Goal: Check status

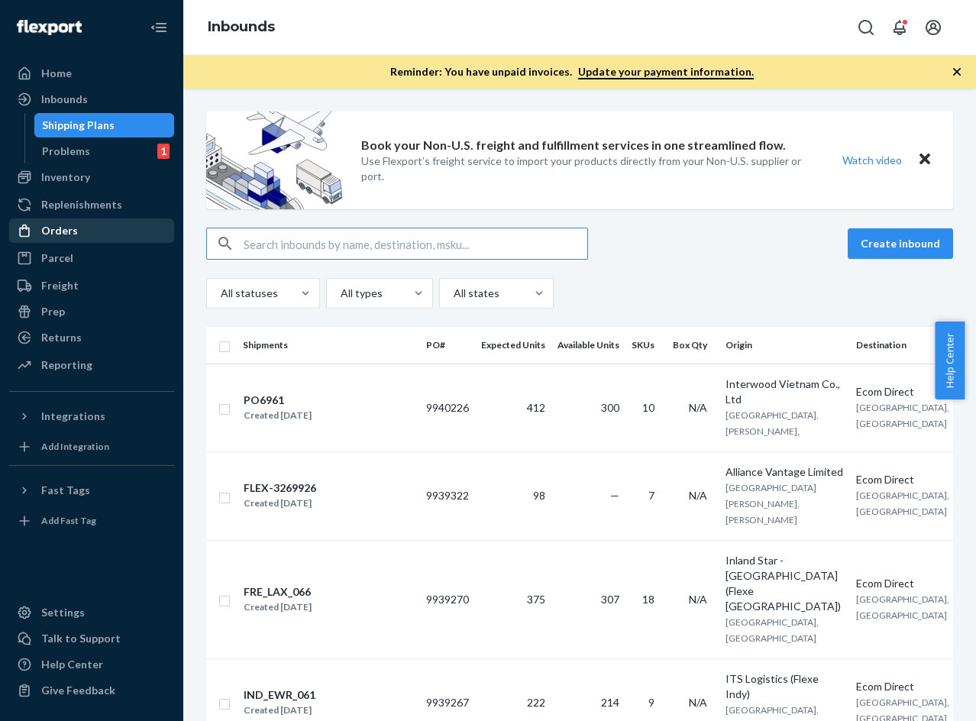
click at [94, 230] on div "Orders" at bounding box center [92, 230] width 162 height 21
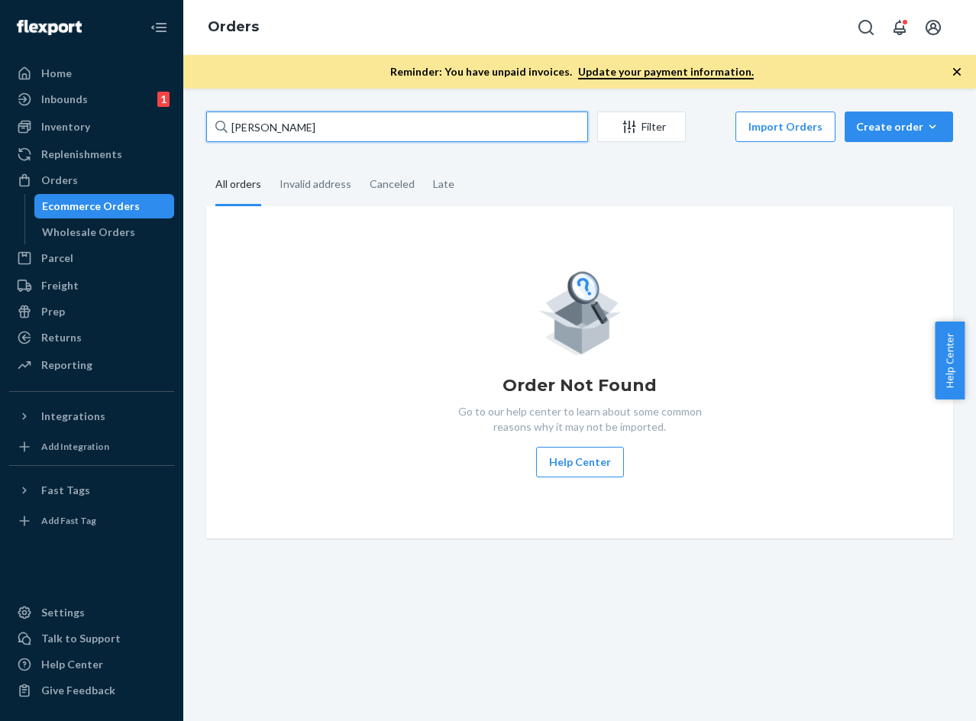
click at [312, 126] on input "[PERSON_NAME]" at bounding box center [397, 127] width 382 height 31
paste input "136602575"
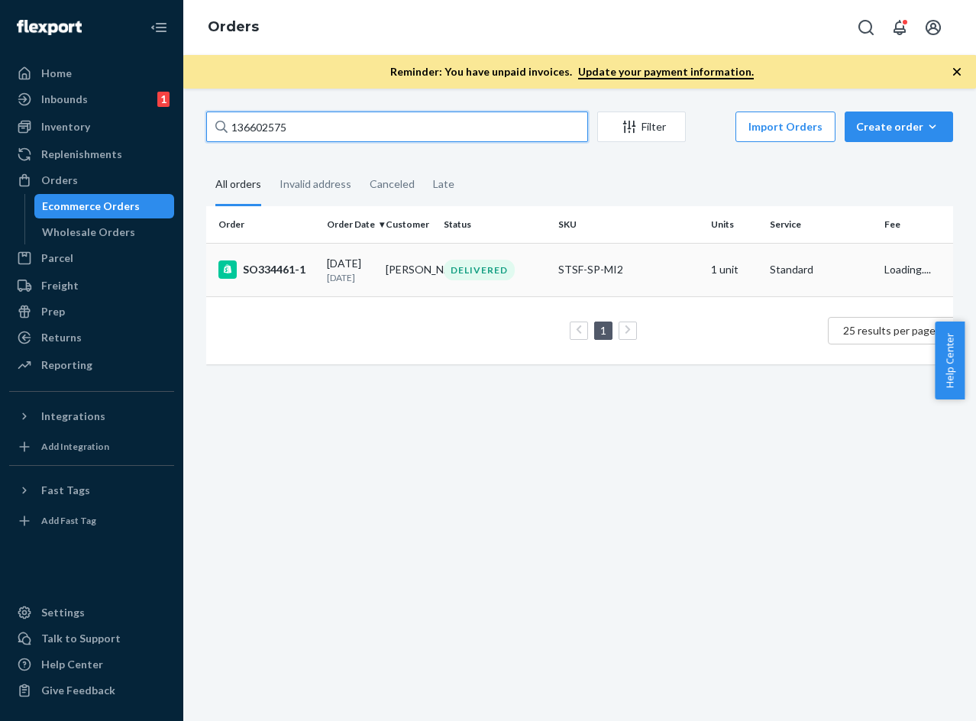
type input "136602575"
click at [337, 281] on p "[DATE]" at bounding box center [350, 277] width 47 height 13
